Goal: Transaction & Acquisition: Purchase product/service

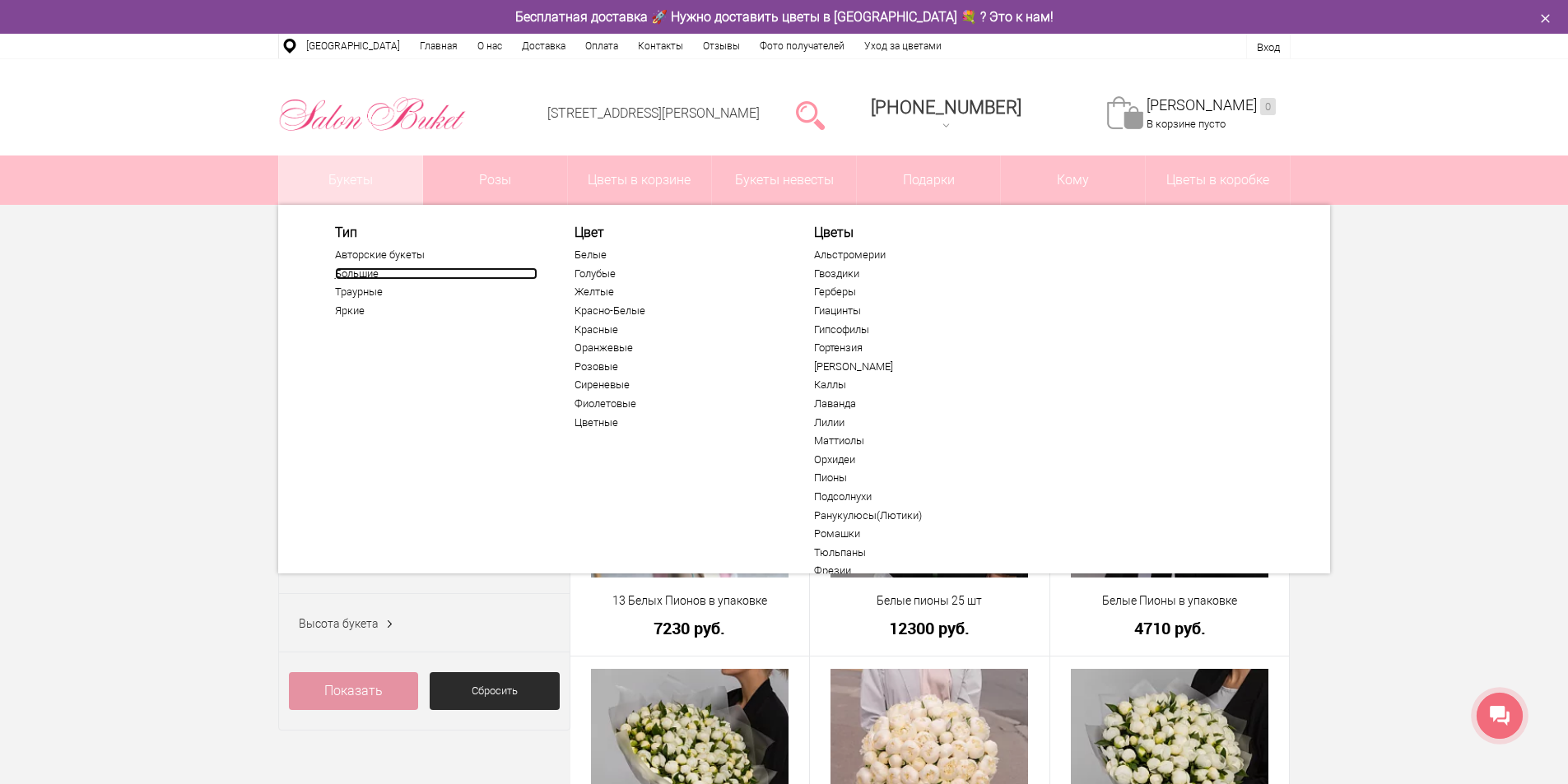
click at [341, 269] on link "Большие" at bounding box center [436, 273] width 202 height 13
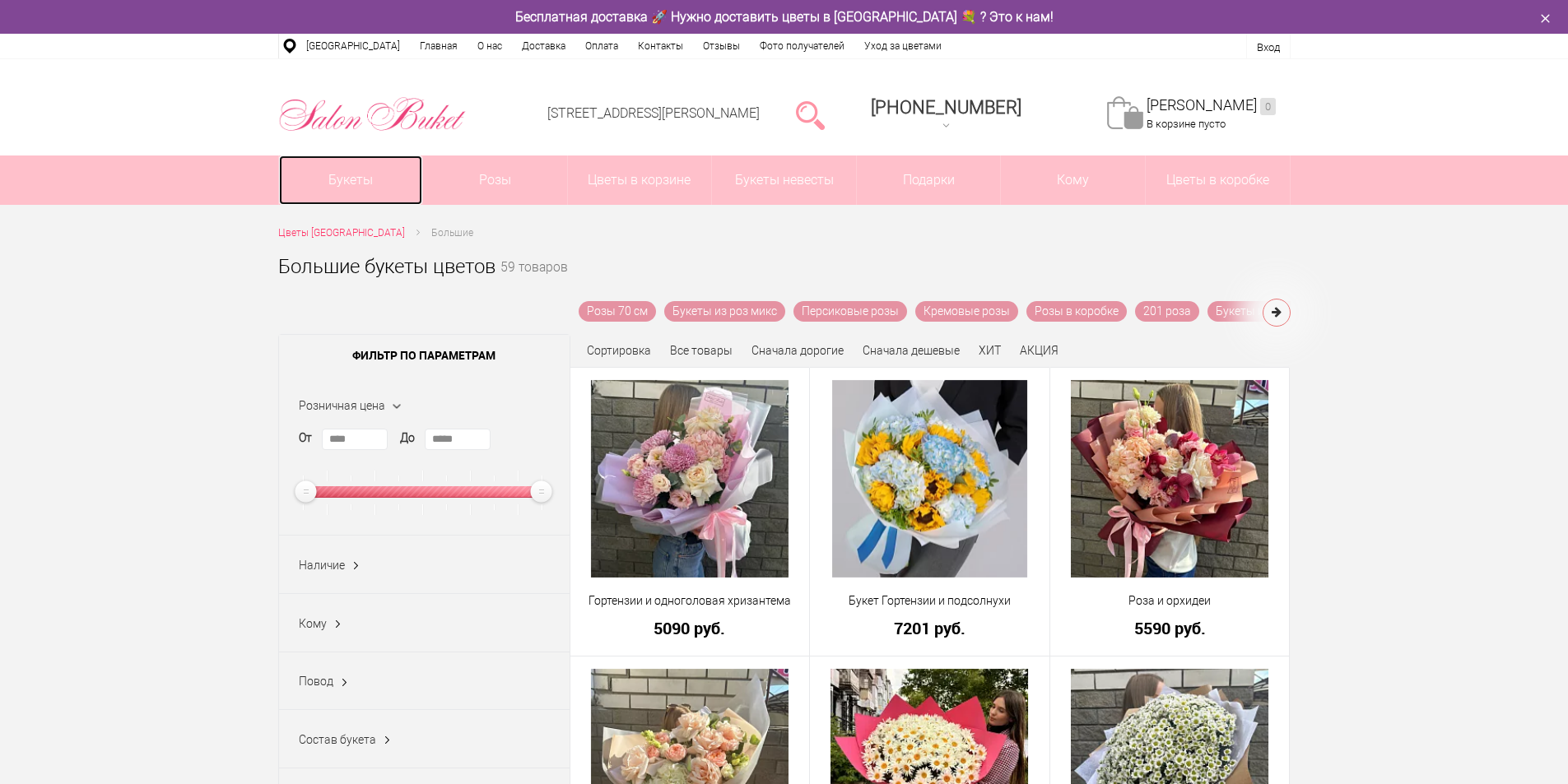
click at [368, 199] on link "Букеты" at bounding box center [351, 180] width 144 height 49
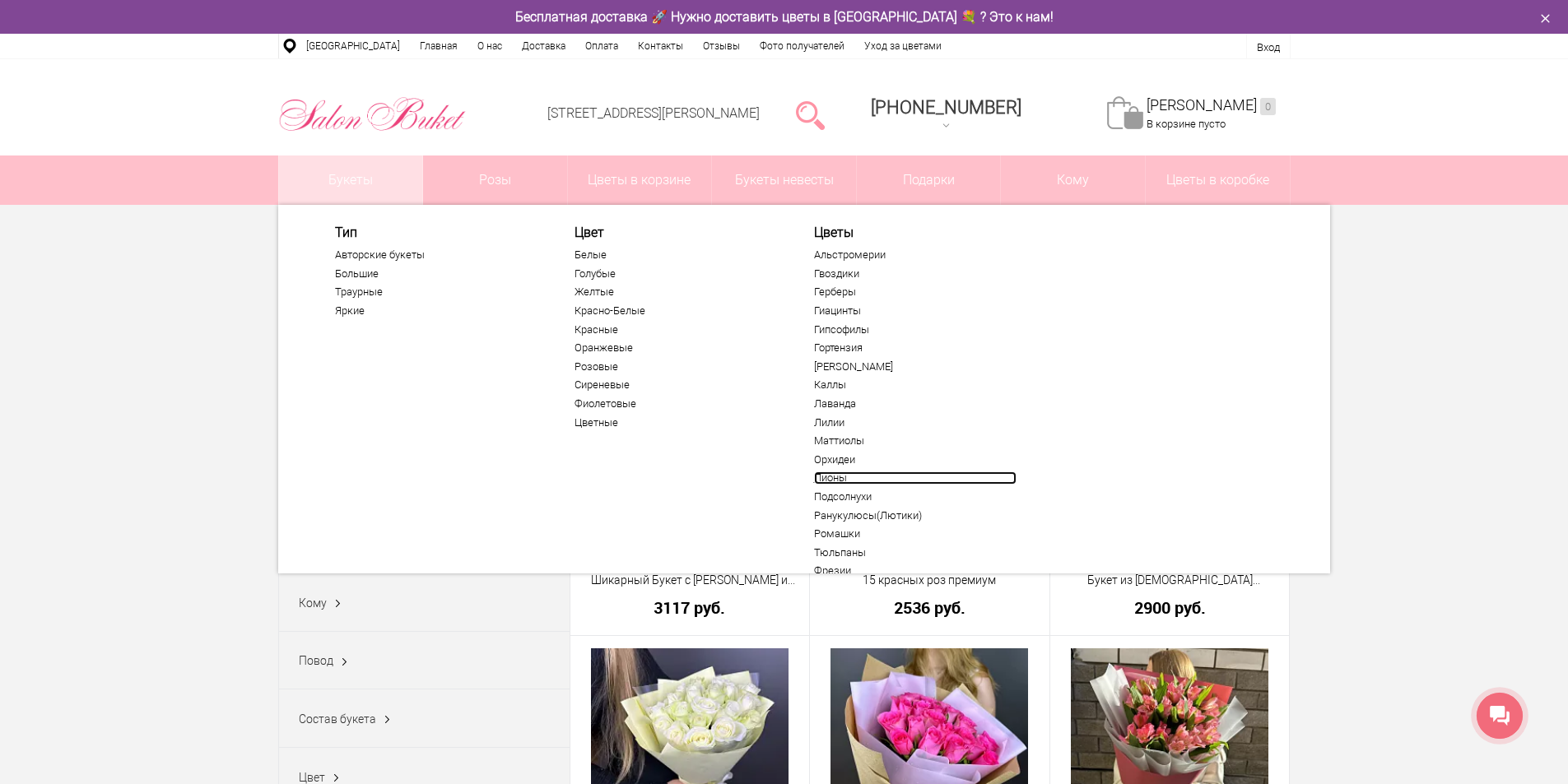
click at [818, 484] on link "Пионы" at bounding box center [915, 477] width 202 height 13
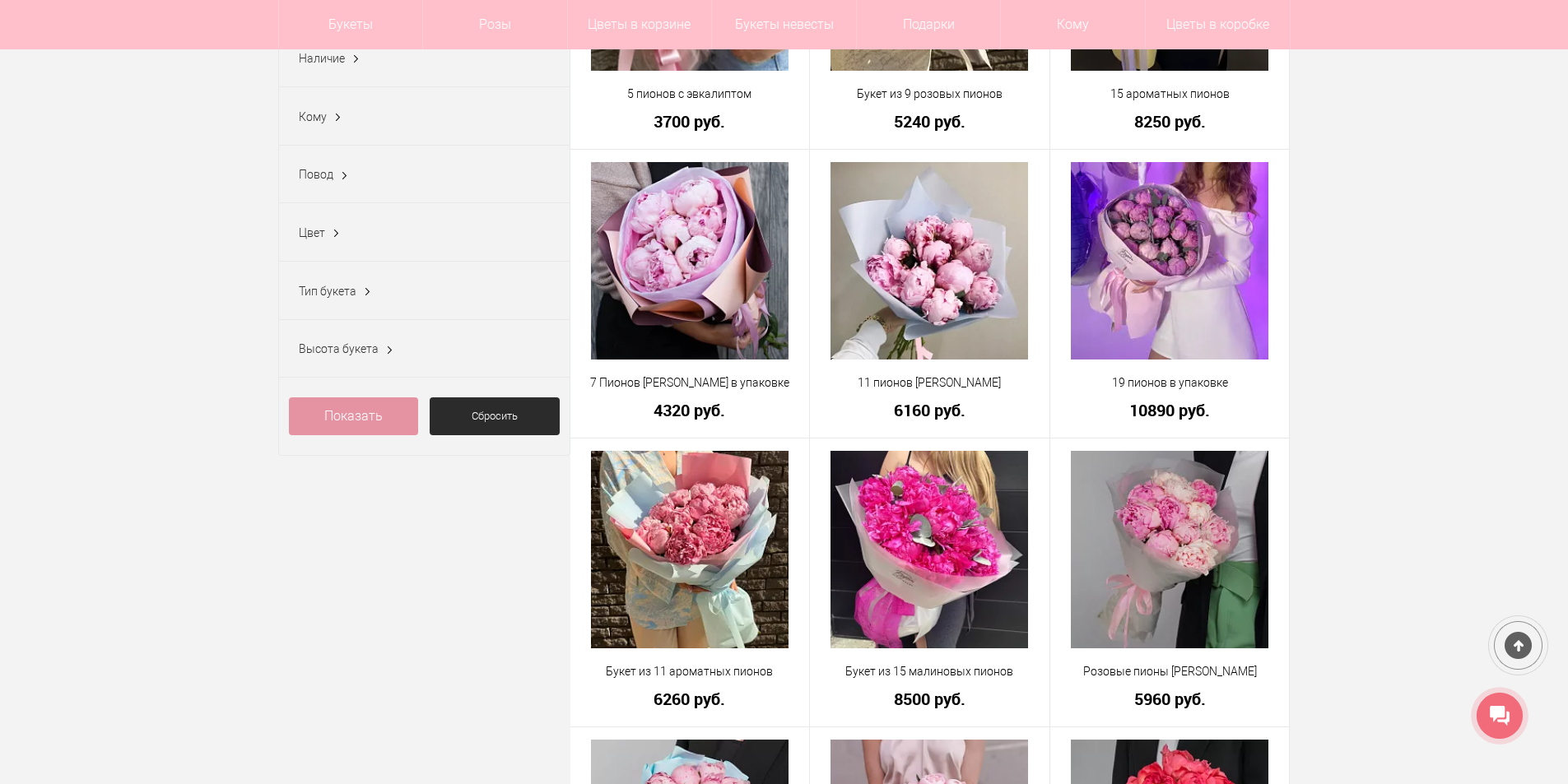
scroll to position [247, 0]
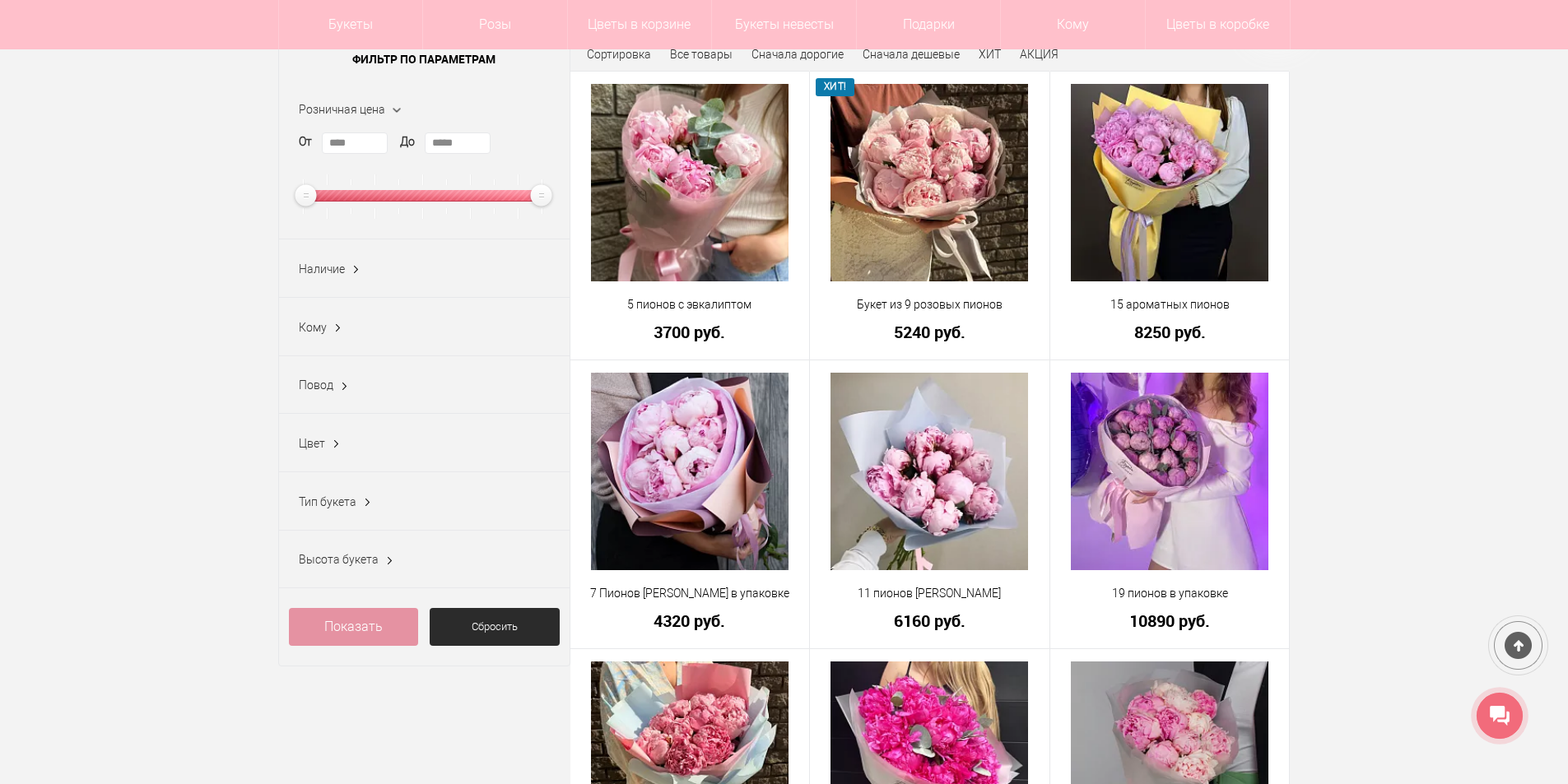
click at [377, 290] on div "Наличие Все В наличии (5) Нет (74)" at bounding box center [424, 269] width 290 height 59
click at [337, 508] on span "Тип букета" at bounding box center [327, 501] width 58 height 13
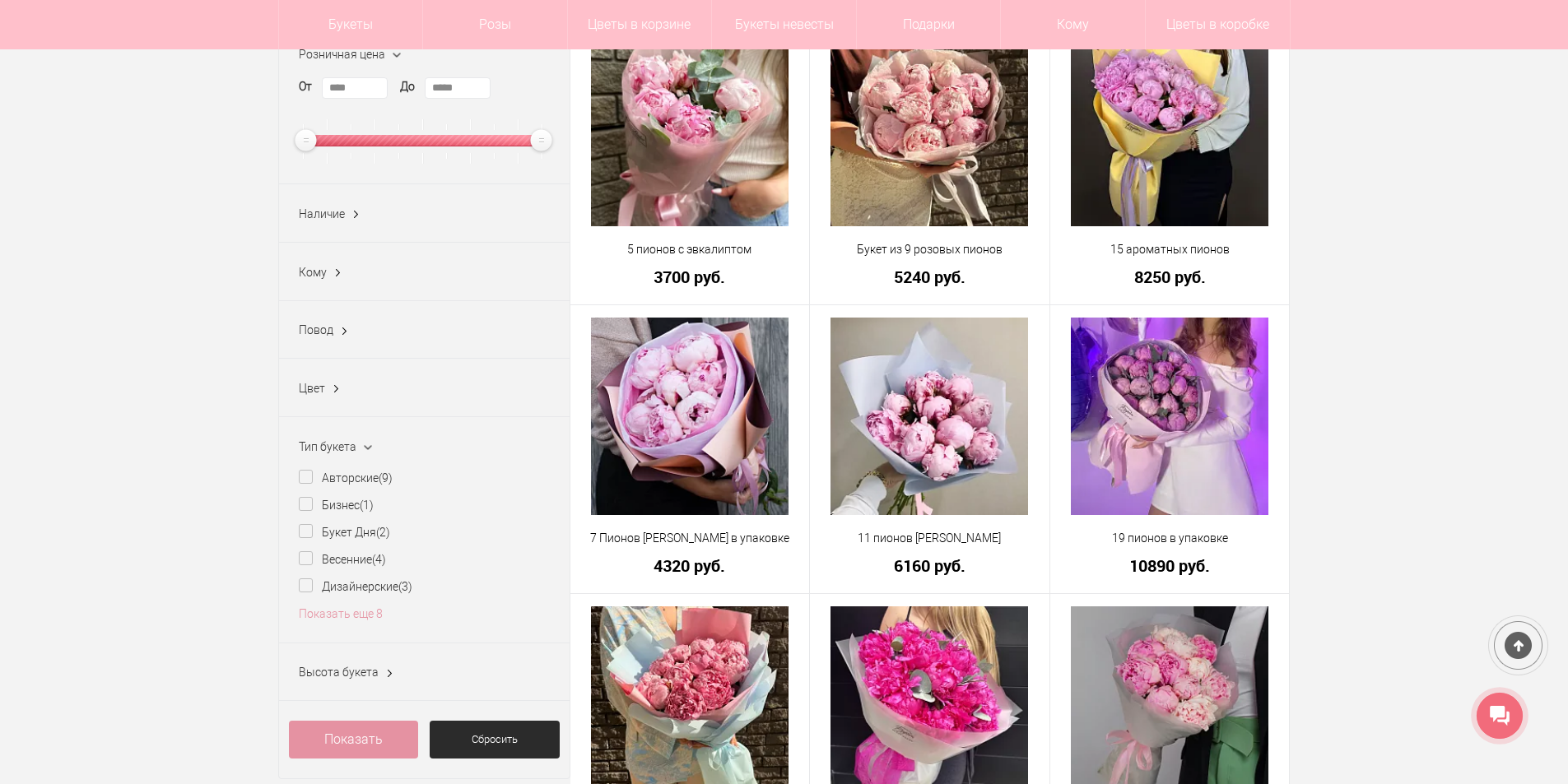
scroll to position [412, 0]
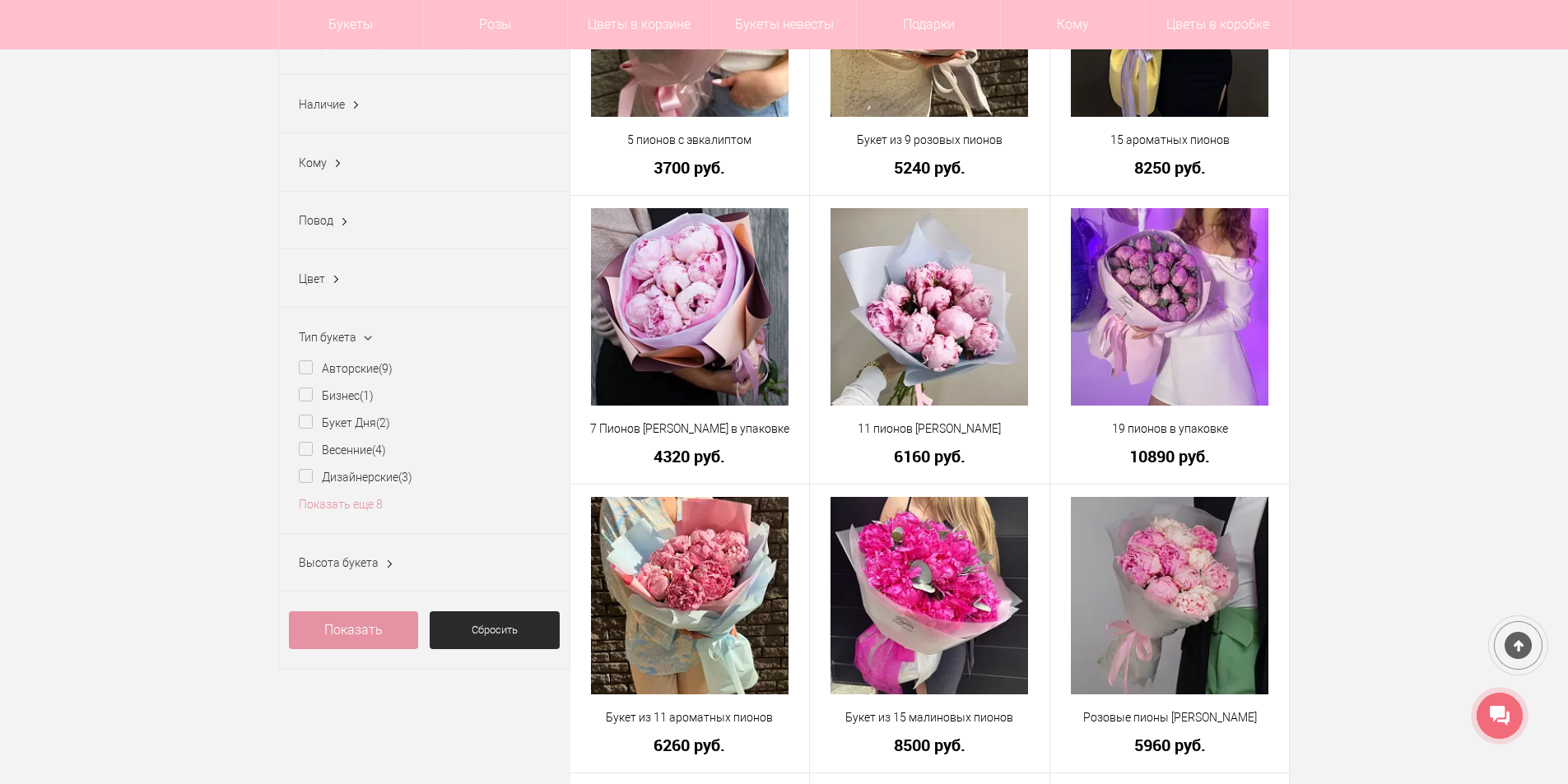
click at [383, 573] on ins at bounding box center [389, 564] width 17 height 22
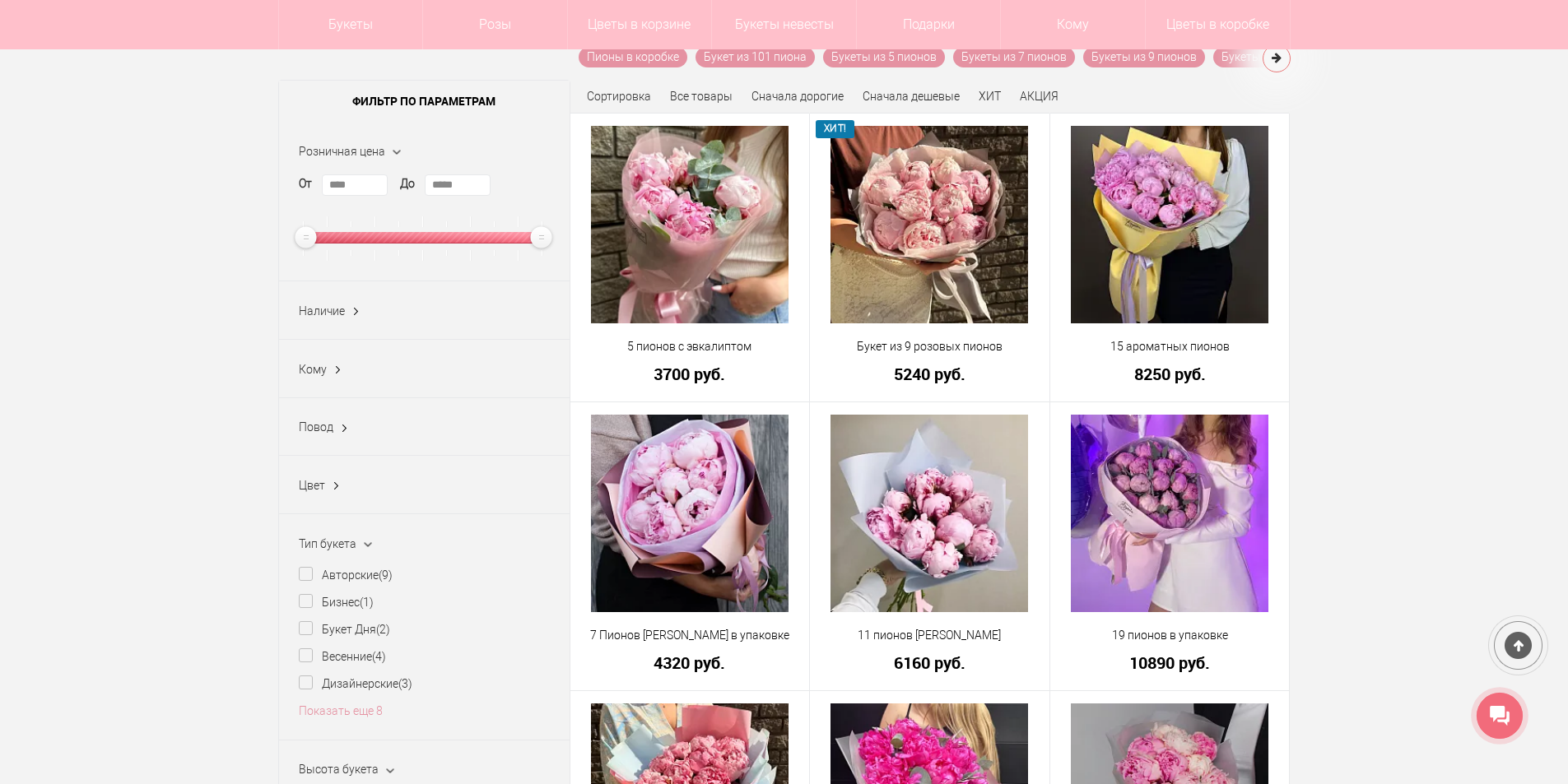
scroll to position [165, 0]
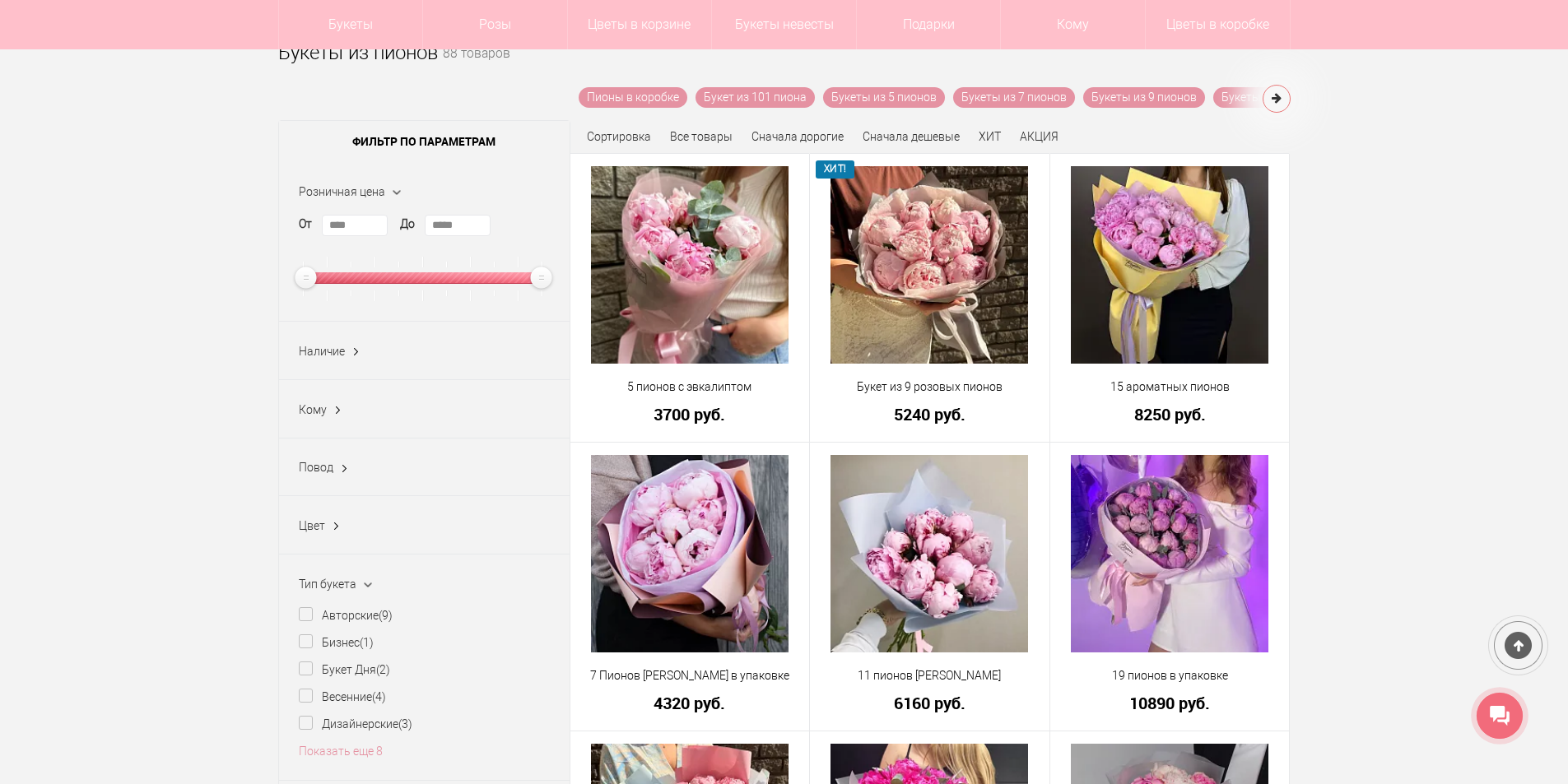
click at [344, 528] on ins at bounding box center [336, 526] width 17 height 22
click at [335, 698] on link "Показать еще 2" at bounding box center [340, 693] width 84 height 13
click at [346, 727] on label "Розовый (9)" at bounding box center [341, 720] width 85 height 17
click at [690, 734] on link "Показать" at bounding box center [689, 731] width 42 height 31
